Goal: Download file/media

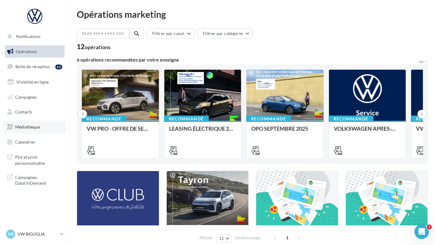
click at [41, 128] on link "Médiathèque" at bounding box center [35, 127] width 62 height 13
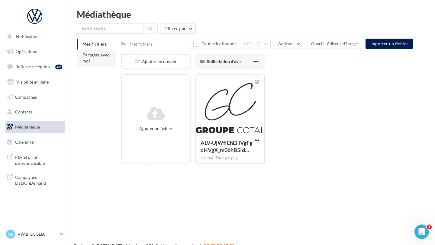
click at [105, 58] on li "Partagés avec moi" at bounding box center [97, 58] width 40 height 17
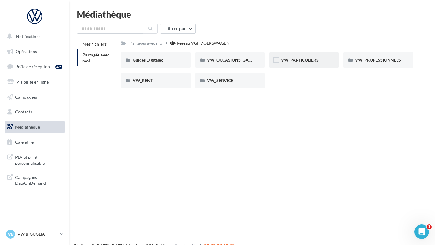
click at [295, 57] on div "VW_PARTICULIERS" at bounding box center [304, 60] width 69 height 16
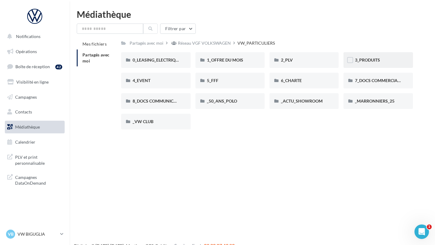
click at [373, 64] on div "3_PRODUITS" at bounding box center [378, 60] width 69 height 16
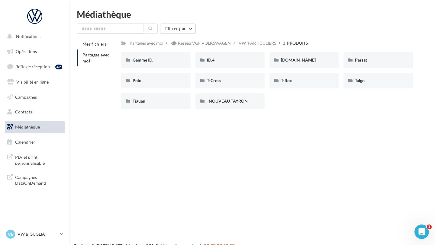
click at [239, 51] on div "Partagés avec moi Réseau VGF VOLKSWAGEN VW_PARTICULIERS 3_PRODUITS Rs Partagé p…" at bounding box center [267, 76] width 292 height 75
click at [234, 59] on div "ID.4" at bounding box center [230, 60] width 46 height 6
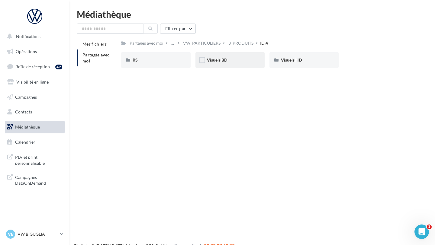
click at [235, 58] on div "Visuels BD" at bounding box center [230, 60] width 46 height 6
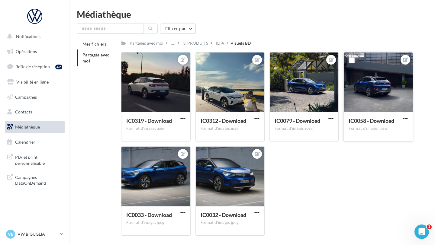
click at [403, 115] on div "IC0058 - Download Format d'image: jpeg" at bounding box center [378, 126] width 69 height 28
click at [405, 118] on span "button" at bounding box center [405, 118] width 5 height 5
click at [375, 147] on button "Télécharger" at bounding box center [377, 146] width 64 height 16
click at [220, 43] on div "ID.4" at bounding box center [220, 43] width 8 height 6
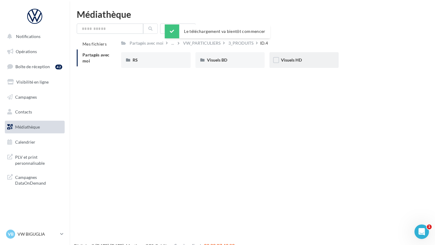
click at [293, 55] on div "Visuels HD" at bounding box center [304, 60] width 69 height 16
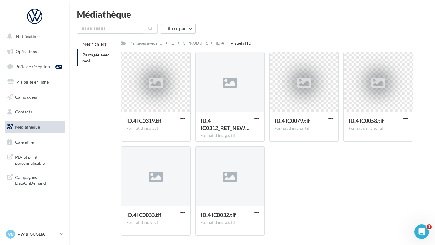
click at [286, 163] on div "ID.4 IC0319.tif Format d'image: tif ID.4 IC0319.tif ID.4 IC0312_RET_NEW… Format…" at bounding box center [269, 146] width 297 height 189
click at [222, 42] on div "ID.4" at bounding box center [220, 43] width 8 height 6
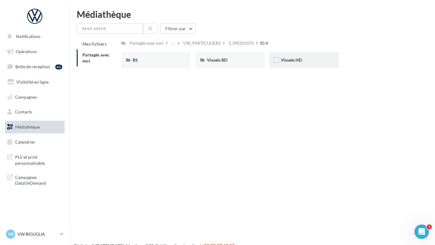
click at [294, 62] on span "Visuels HD" at bounding box center [291, 59] width 21 height 5
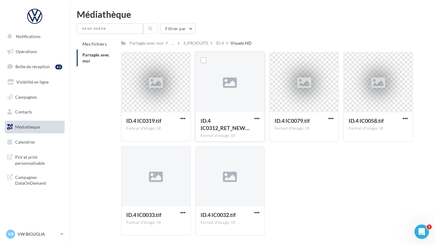
scroll to position [22, 0]
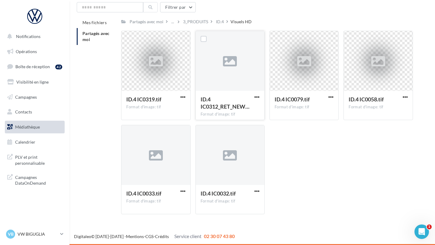
click at [238, 69] on div at bounding box center [230, 61] width 69 height 60
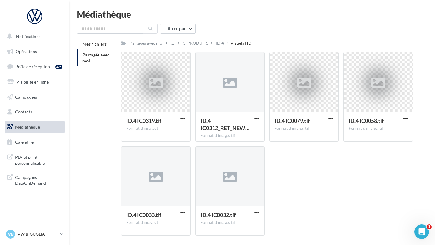
click at [220, 44] on div "ID.4" at bounding box center [220, 43] width 8 height 6
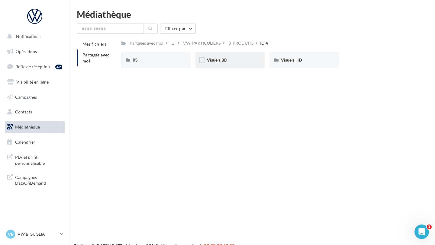
click at [206, 62] on div "Visuels BD" at bounding box center [230, 60] width 69 height 16
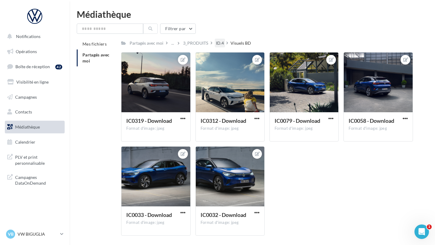
click at [220, 41] on div "ID.4" at bounding box center [220, 43] width 8 height 6
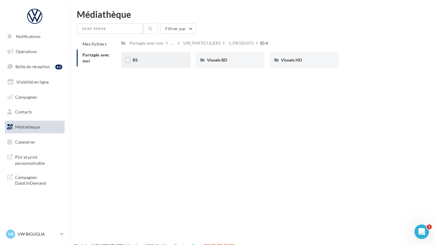
click at [158, 66] on div "RS" at bounding box center [155, 60] width 69 height 16
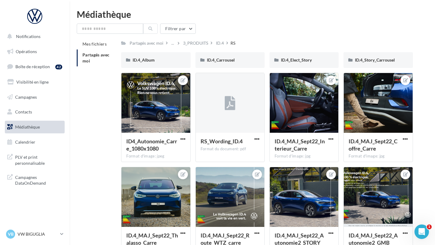
click at [199, 44] on div "3_PRODUITS" at bounding box center [195, 43] width 25 height 6
